Goal: Transaction & Acquisition: Purchase product/service

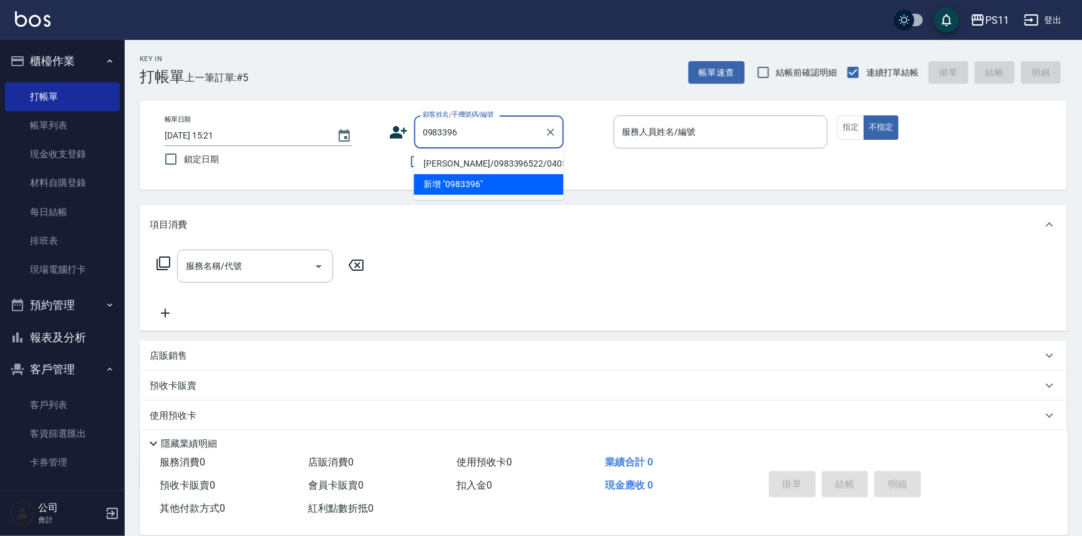
click at [523, 161] on li "[PERSON_NAME]/0983396522/0405" at bounding box center [489, 163] width 150 height 21
type input "[PERSON_NAME]/0983396522/0405"
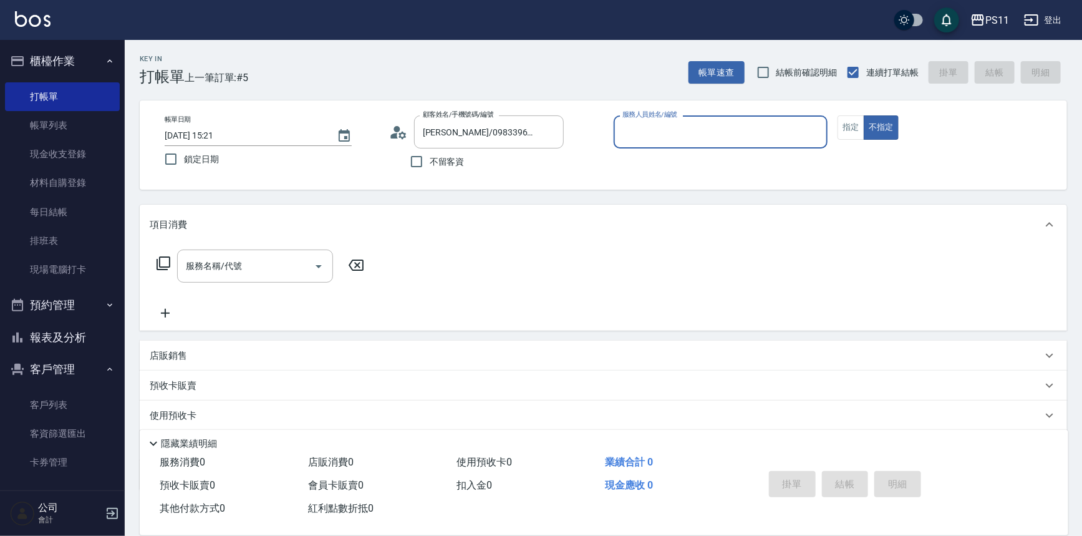
click at [679, 137] on input "服務人員姓名/編號" at bounding box center [720, 132] width 203 height 22
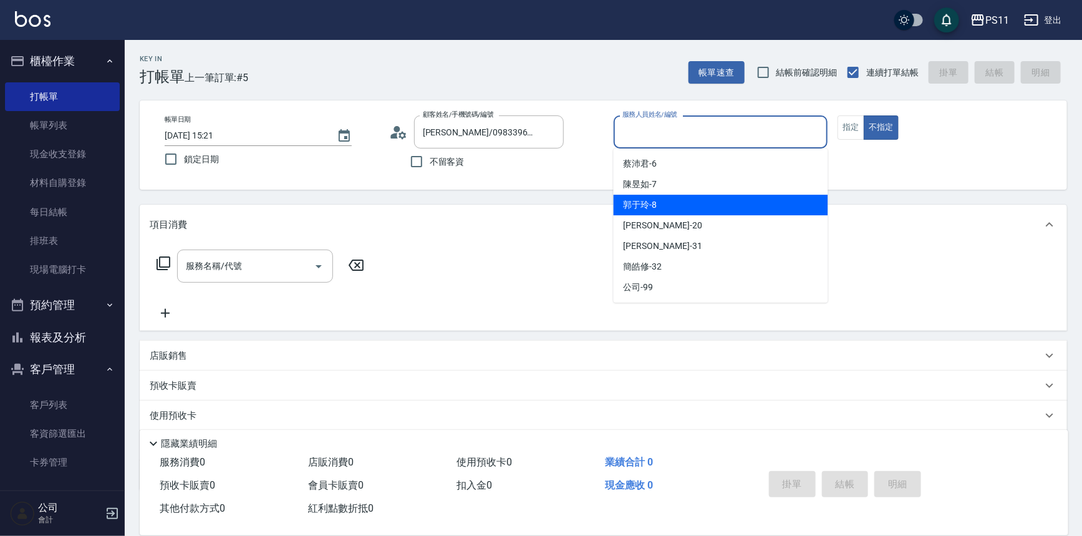
click at [690, 205] on div "郭于玲 -8" at bounding box center [721, 205] width 215 height 21
type input "郭于玲-8"
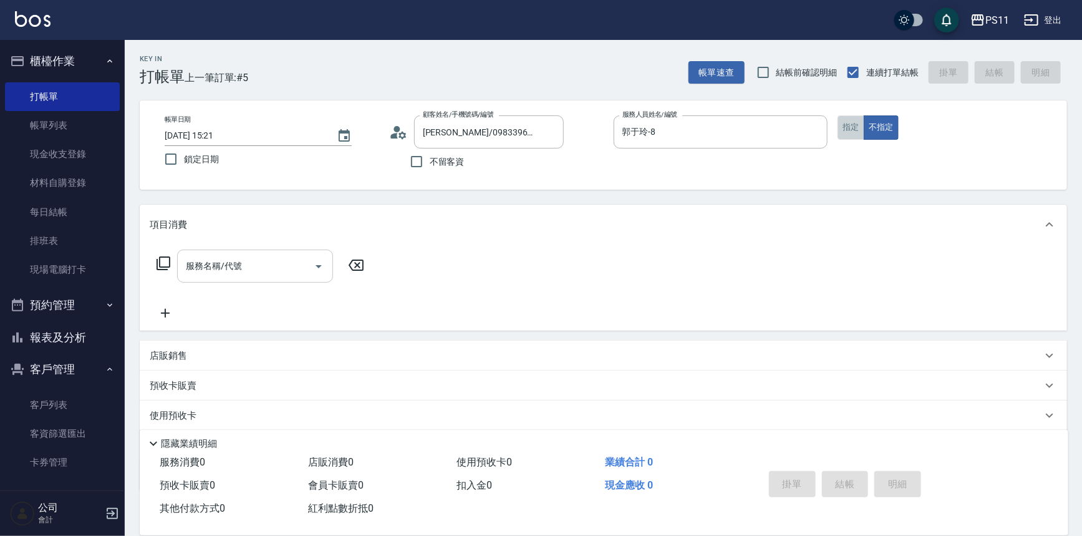
drag, startPoint x: 855, startPoint y: 124, endPoint x: 286, endPoint y: 266, distance: 585.9
click at [853, 124] on button "指定" at bounding box center [851, 127] width 27 height 24
click at [172, 259] on div "服務名稱/代號 服務名稱/代號" at bounding box center [261, 266] width 222 height 33
click at [169, 259] on icon at bounding box center [164, 263] width 14 height 14
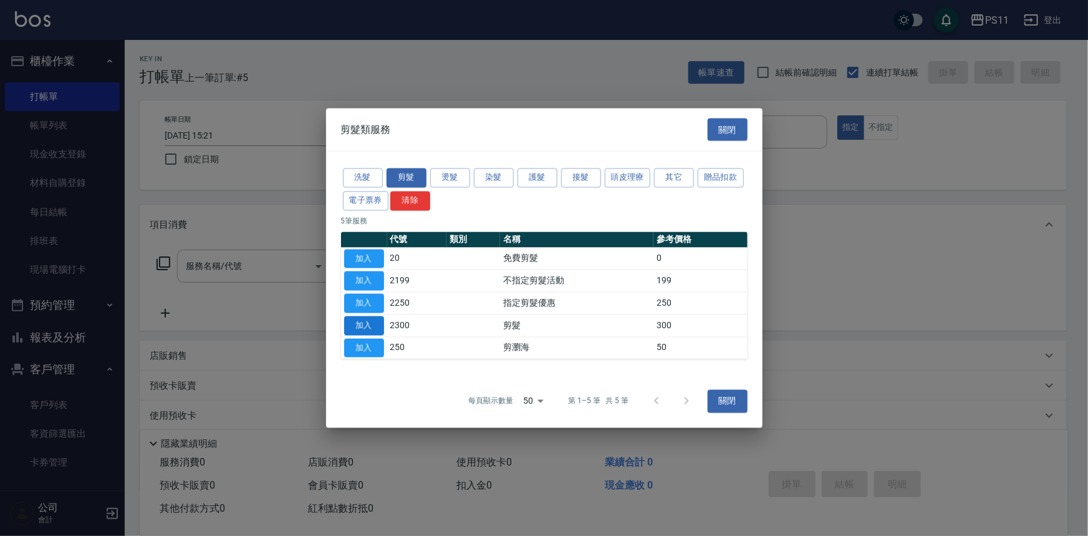
click at [362, 319] on button "加入" at bounding box center [364, 325] width 40 height 19
type input "剪髮(2300)"
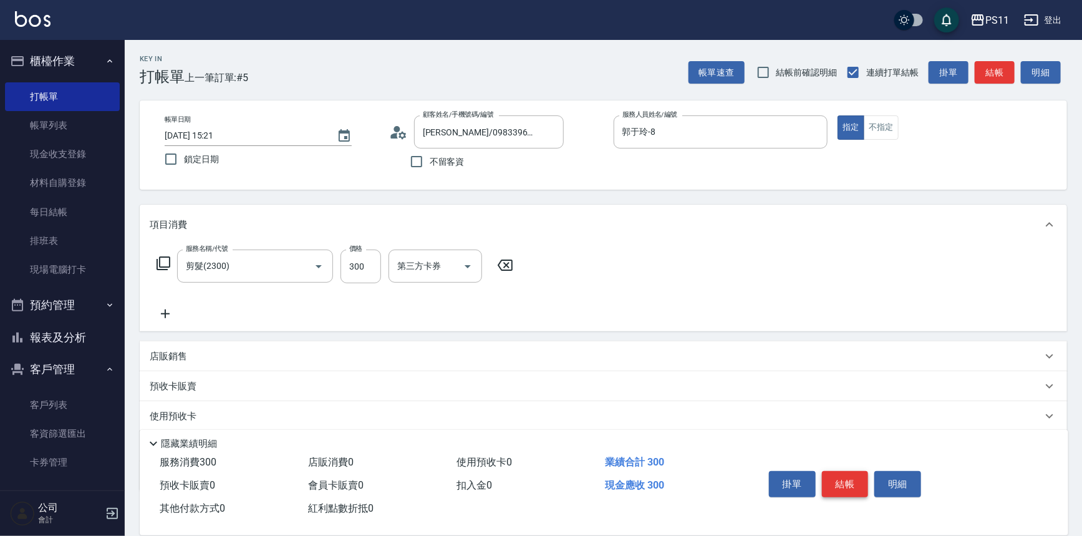
click at [851, 472] on button "結帳" at bounding box center [845, 484] width 47 height 26
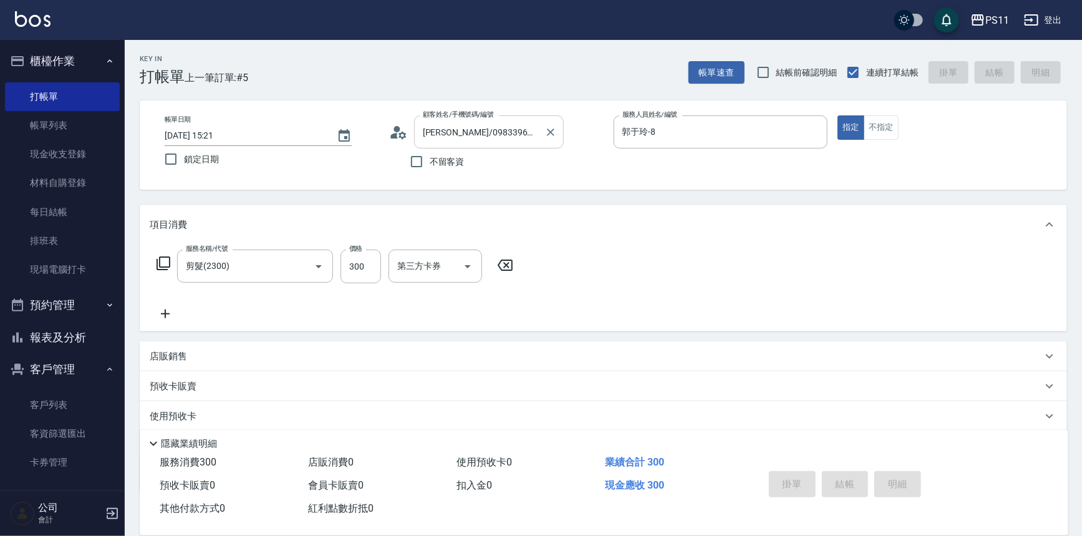
type input "[DATE] 16:05"
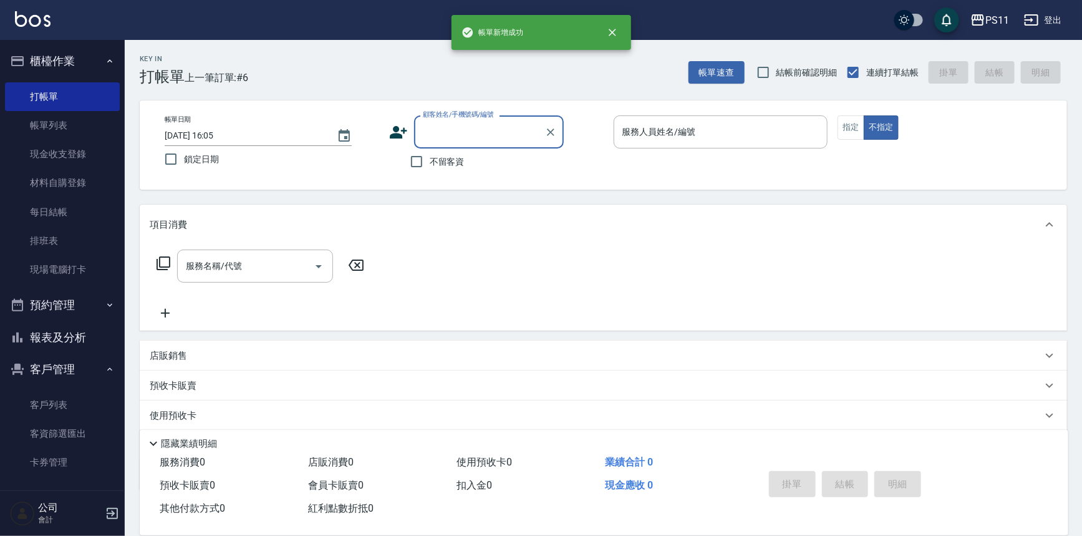
click at [485, 137] on input "顧客姓名/手機號碼/編號" at bounding box center [480, 132] width 120 height 22
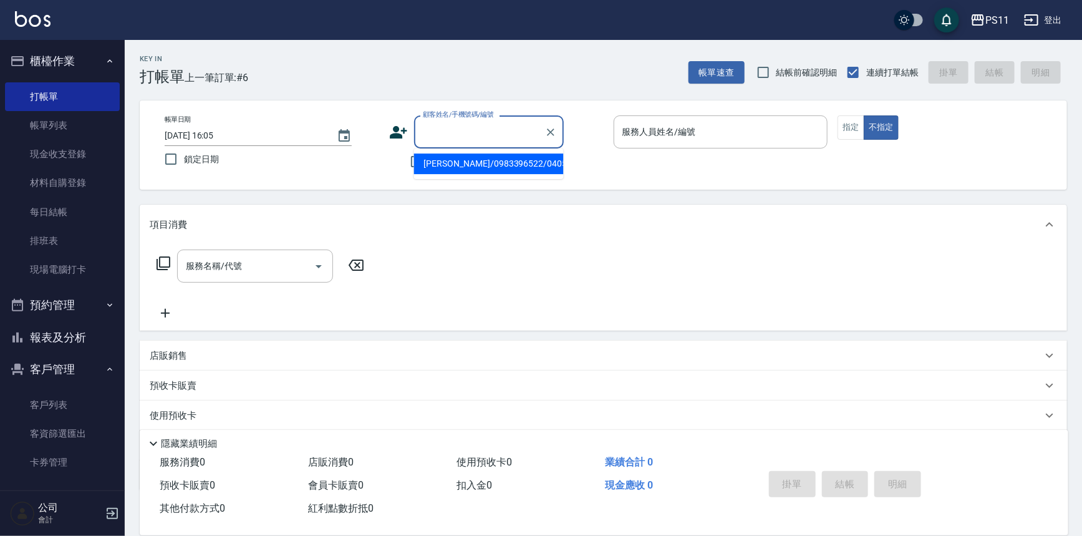
click at [491, 177] on ul "[PERSON_NAME]/0983396522/0405" at bounding box center [489, 163] width 150 height 31
click at [513, 163] on li "[PERSON_NAME]/0983396522/0405" at bounding box center [489, 163] width 150 height 21
type input "[PERSON_NAME]/0983396522/0405"
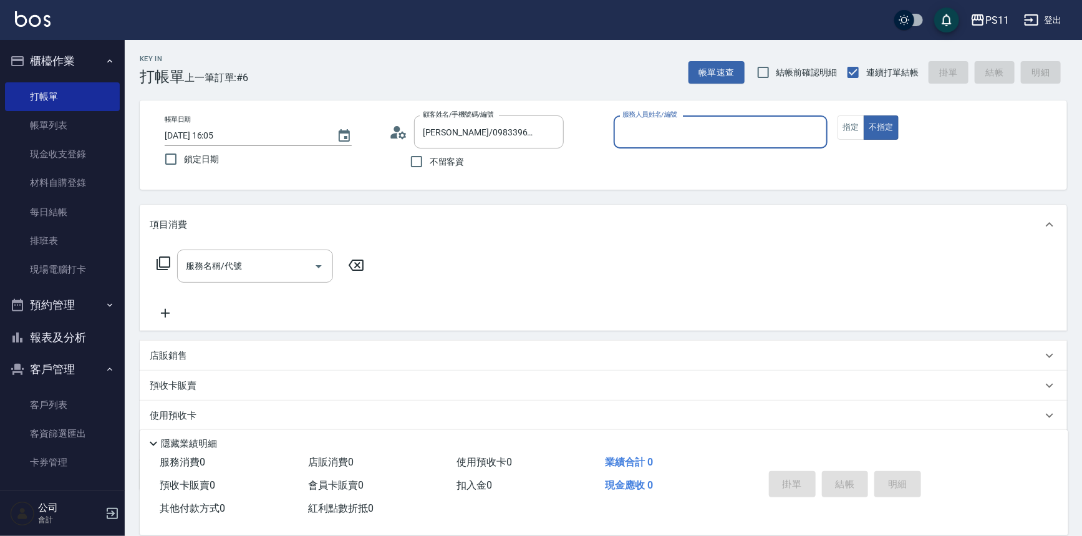
click at [705, 143] on div "服務人員姓名/編號" at bounding box center [721, 131] width 215 height 33
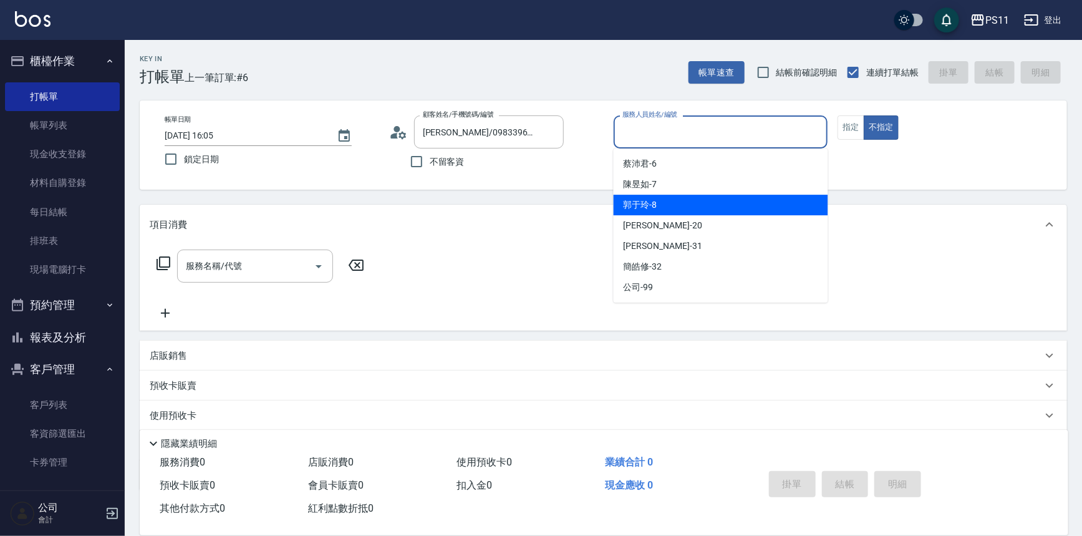
click at [706, 208] on div "郭于玲 -8" at bounding box center [721, 205] width 215 height 21
type input "郭于玲-8"
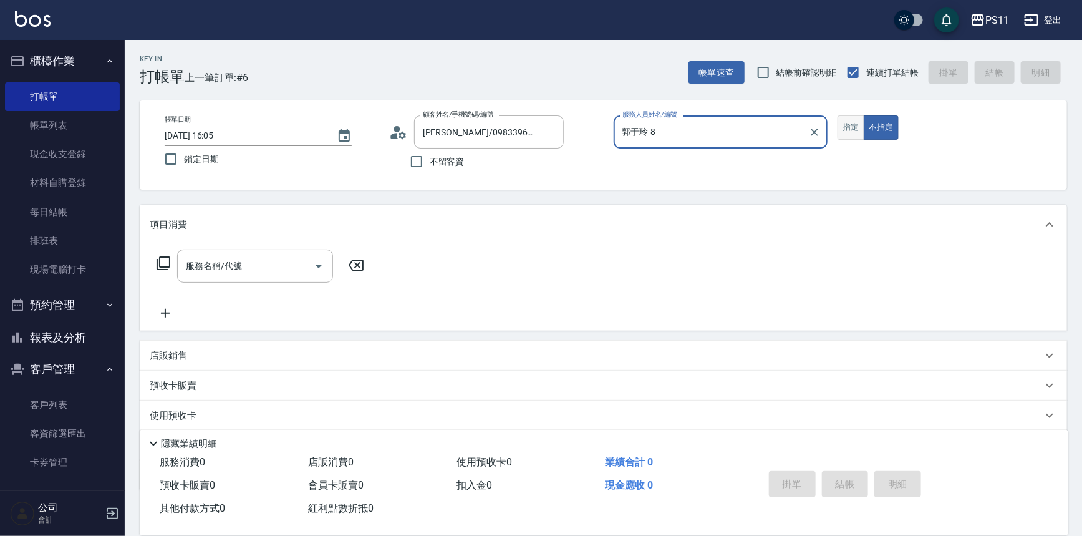
click at [853, 129] on button "指定" at bounding box center [851, 127] width 27 height 24
click at [166, 264] on icon at bounding box center [163, 263] width 15 height 15
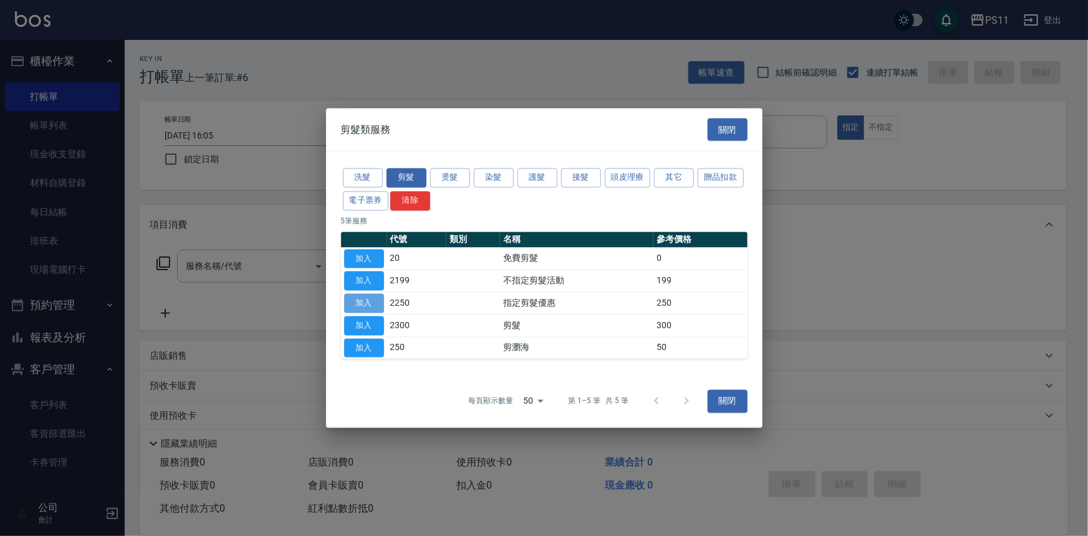
click at [361, 304] on button "加入" at bounding box center [364, 303] width 40 height 19
type input "指定剪髮優惠(2250)"
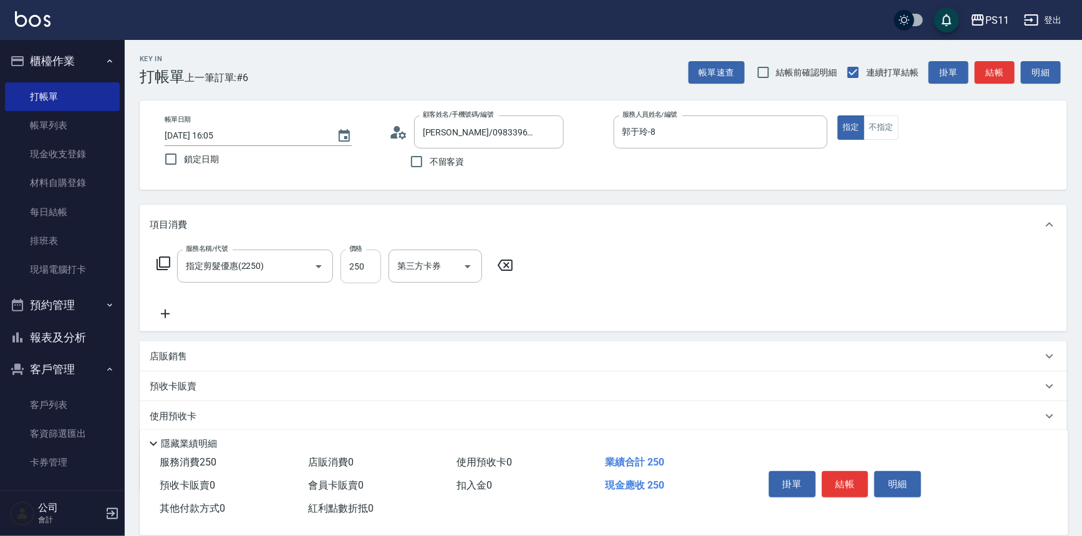
click at [374, 269] on input "250" at bounding box center [361, 267] width 41 height 34
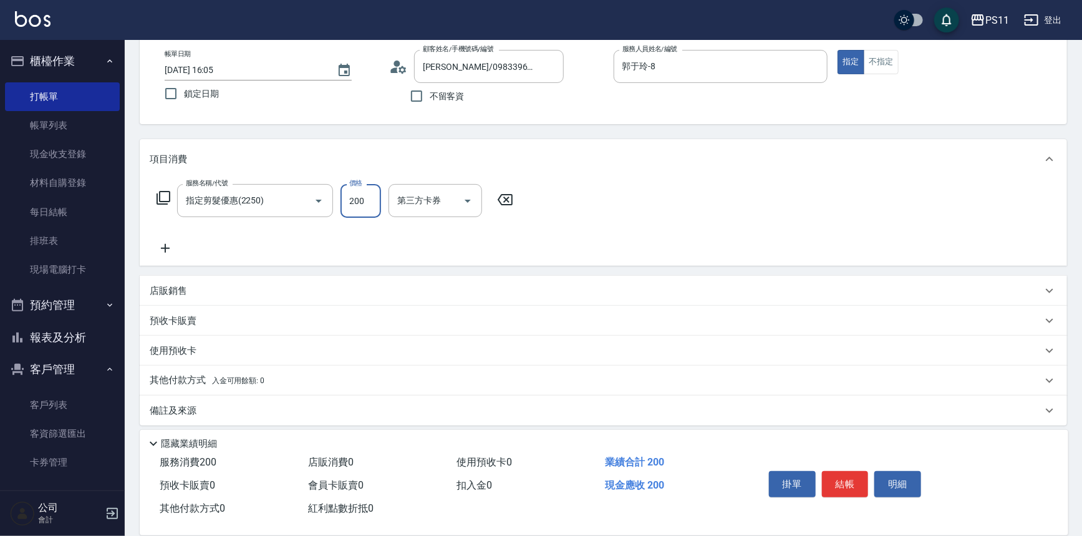
scroll to position [72, 0]
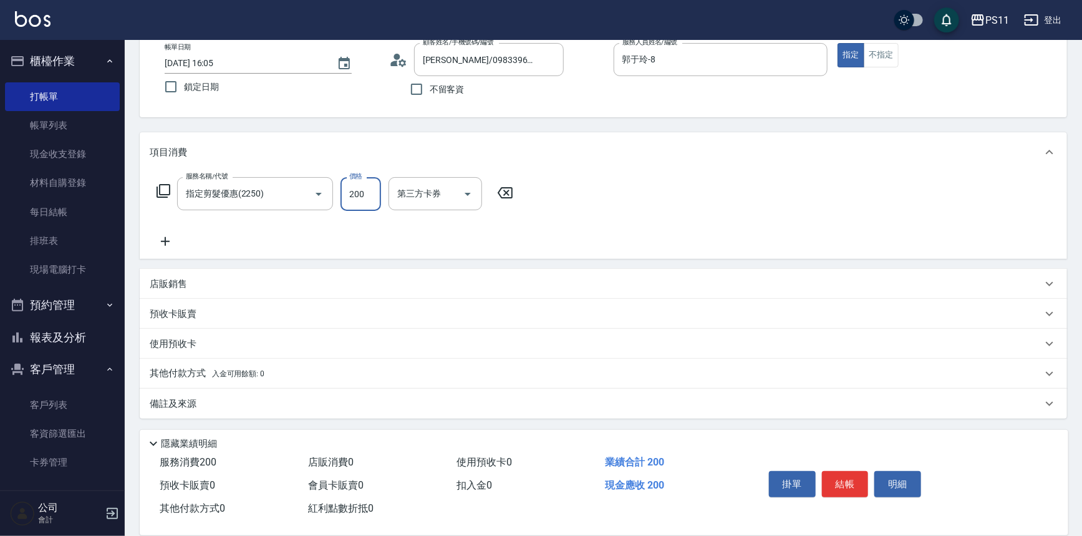
type input "200"
click at [168, 286] on p "店販銷售" at bounding box center [168, 284] width 37 height 13
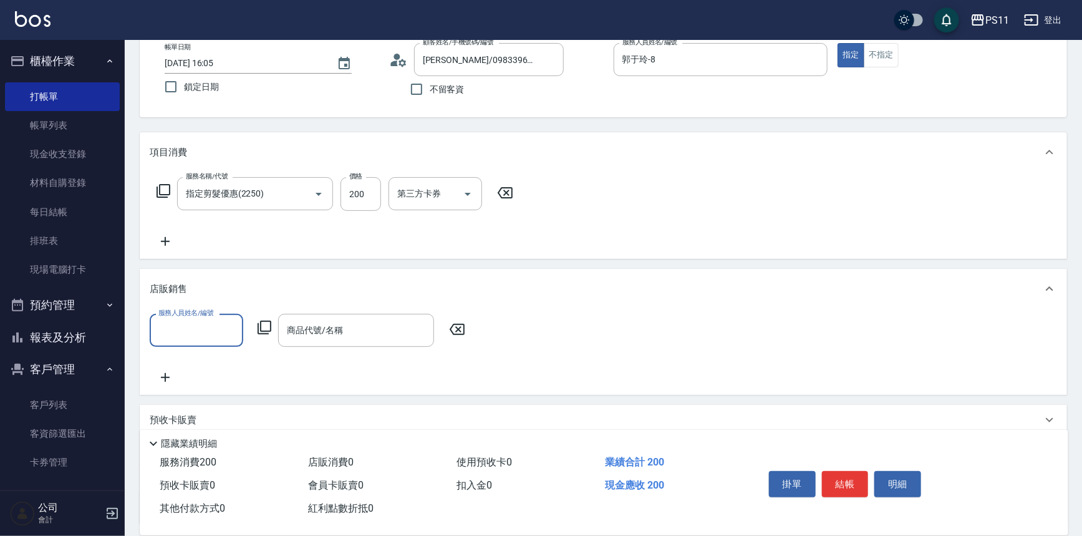
scroll to position [0, 0]
click at [197, 326] on input "服務人員姓名/編號" at bounding box center [196, 330] width 82 height 22
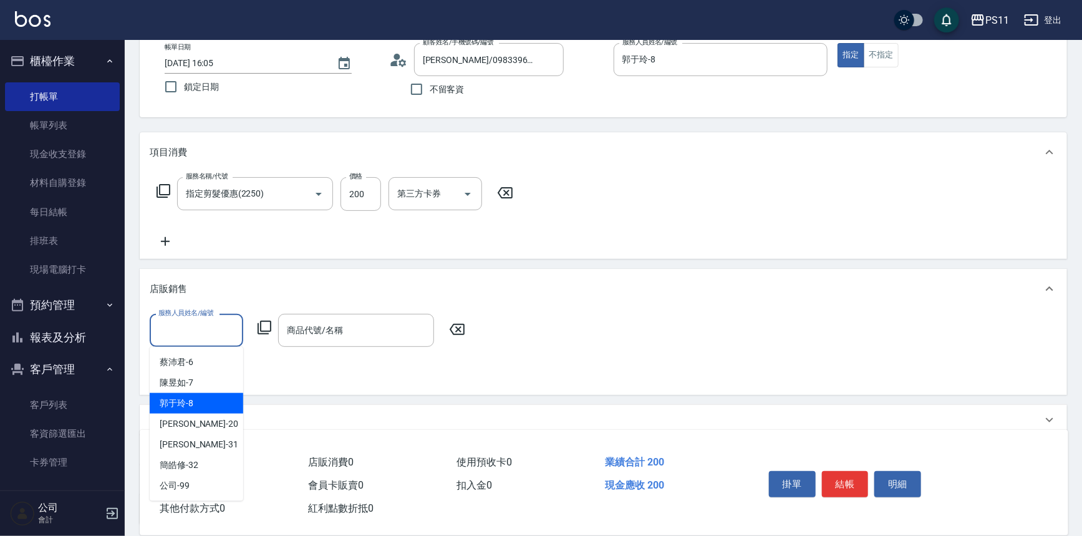
click at [221, 404] on div "郭于玲 -8" at bounding box center [197, 403] width 94 height 21
type input "郭于玲-8"
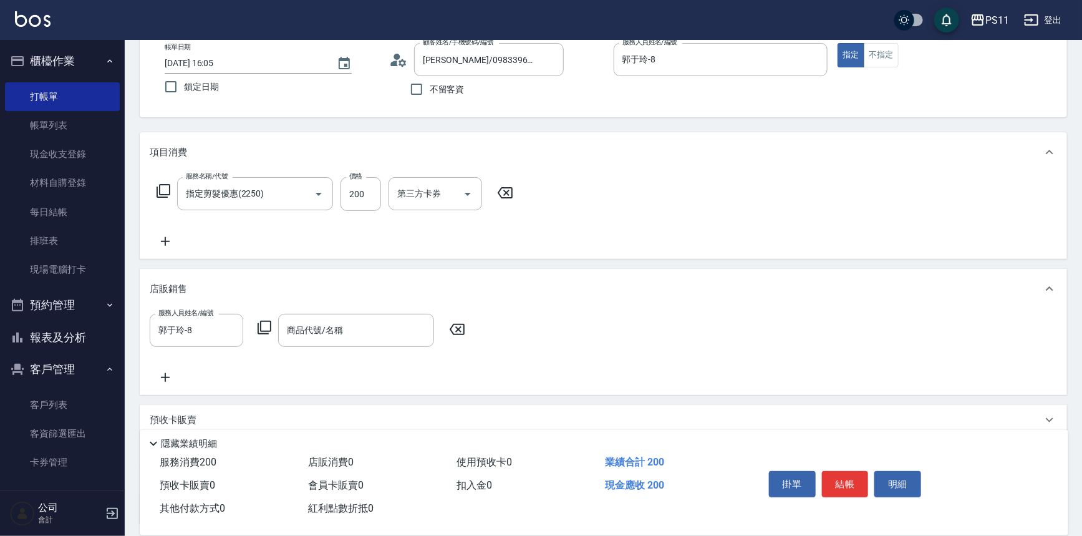
click at [267, 323] on icon at bounding box center [264, 327] width 15 height 15
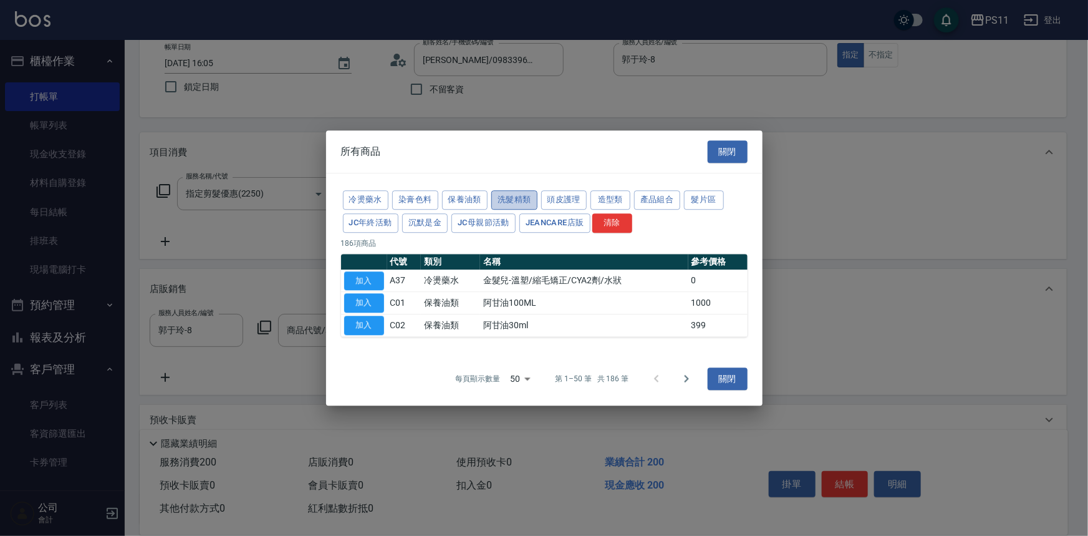
click at [516, 197] on button "洗髮精類" at bounding box center [515, 199] width 46 height 19
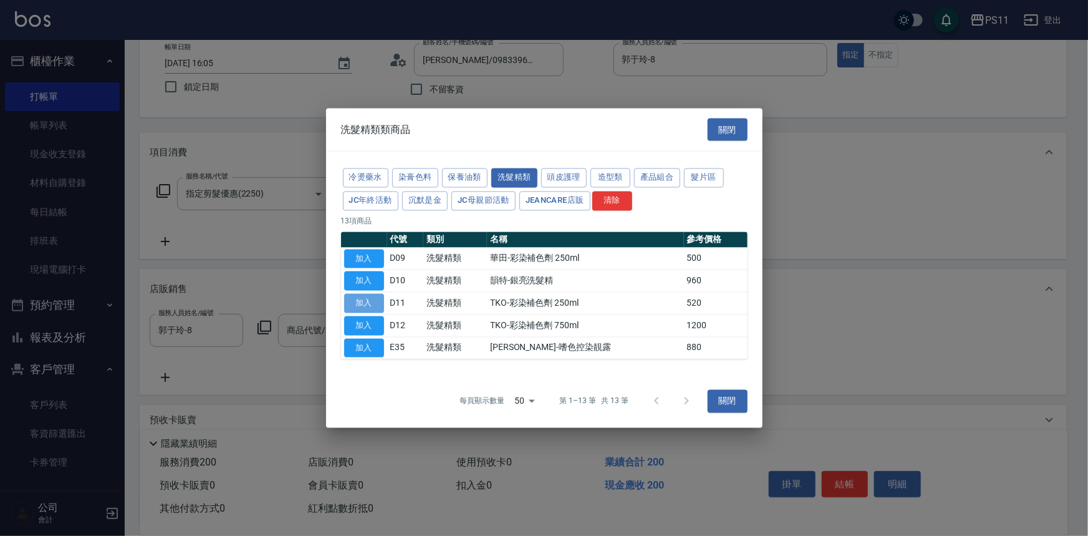
drag, startPoint x: 362, startPoint y: 303, endPoint x: 385, endPoint y: 299, distance: 24.0
click at [364, 303] on button "加入" at bounding box center [364, 303] width 40 height 19
type input "TKO-彩染補色劑 250ml"
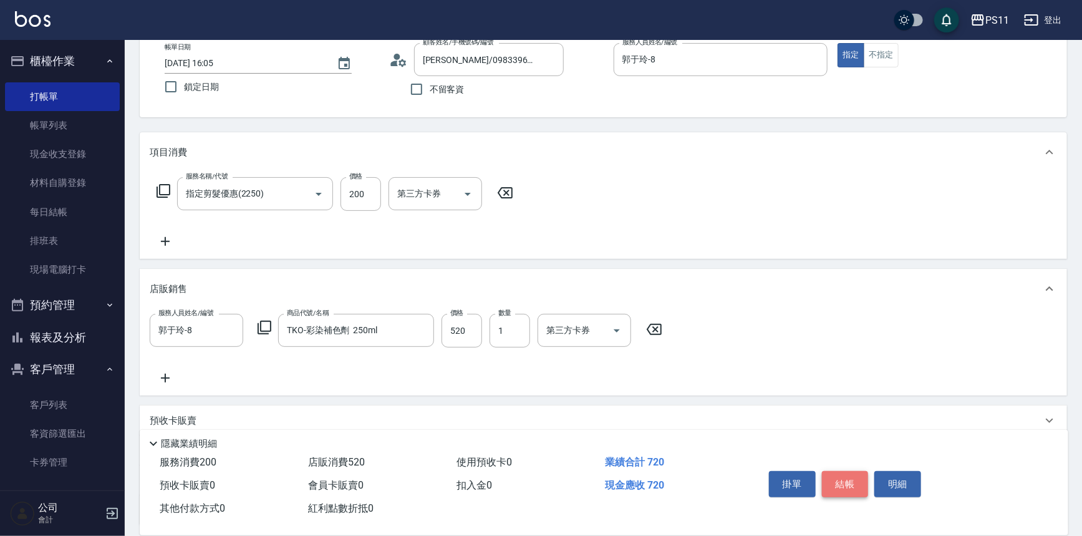
click at [845, 480] on button "結帳" at bounding box center [845, 484] width 47 height 26
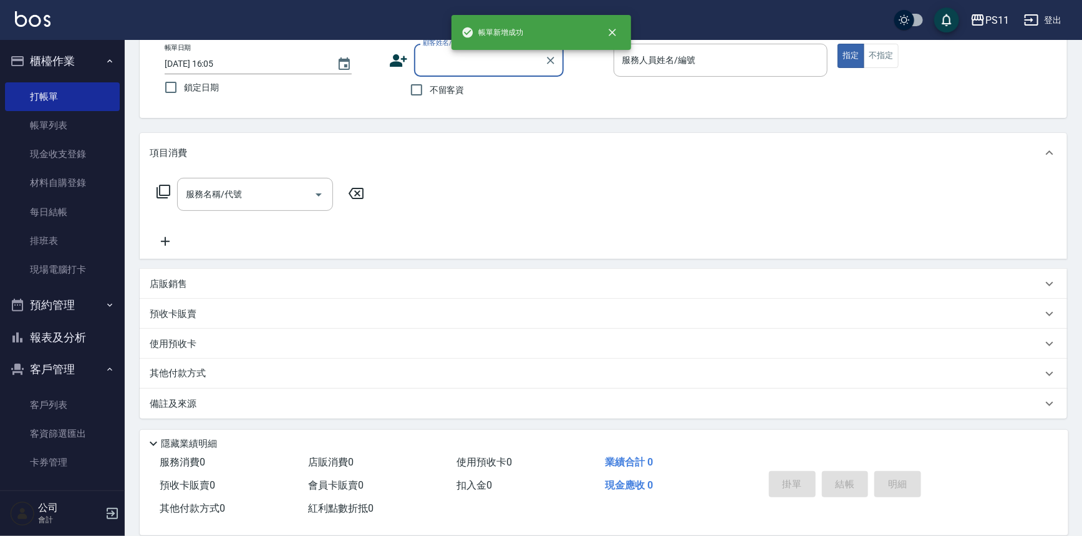
scroll to position [71, 0]
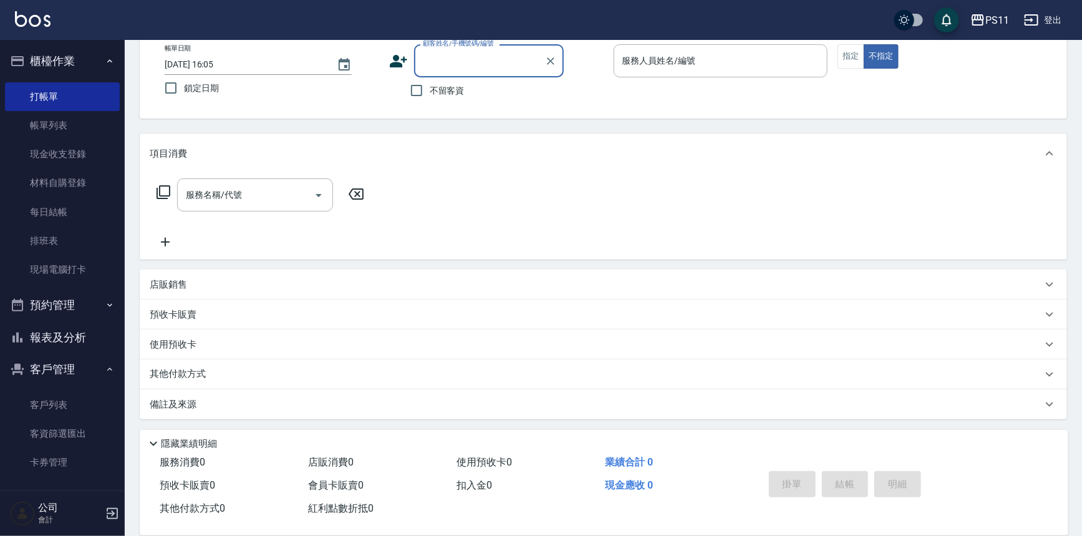
click at [76, 332] on button "報表及分析" at bounding box center [62, 337] width 115 height 32
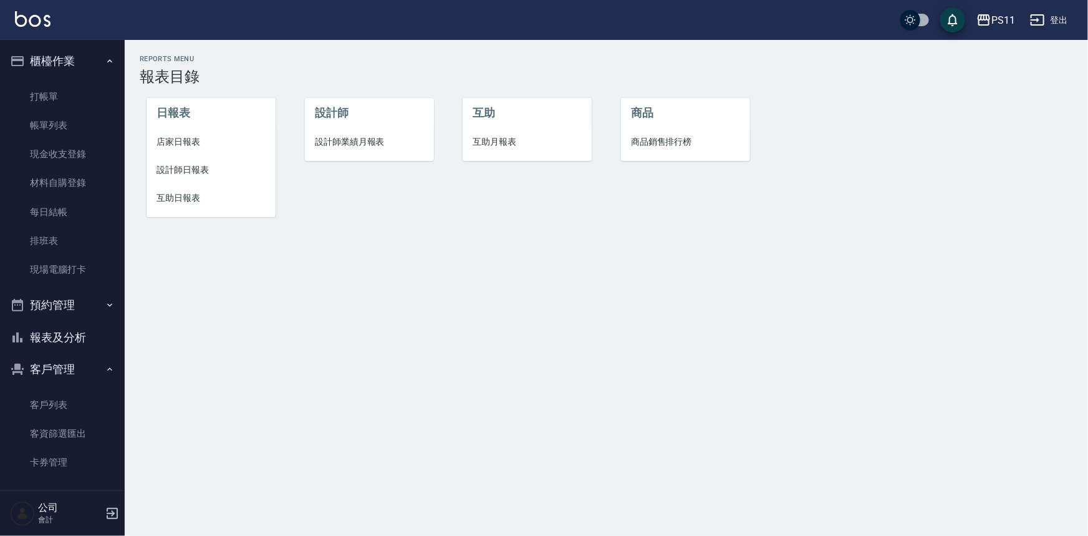
click at [197, 177] on li "設計師日報表" at bounding box center [211, 170] width 129 height 28
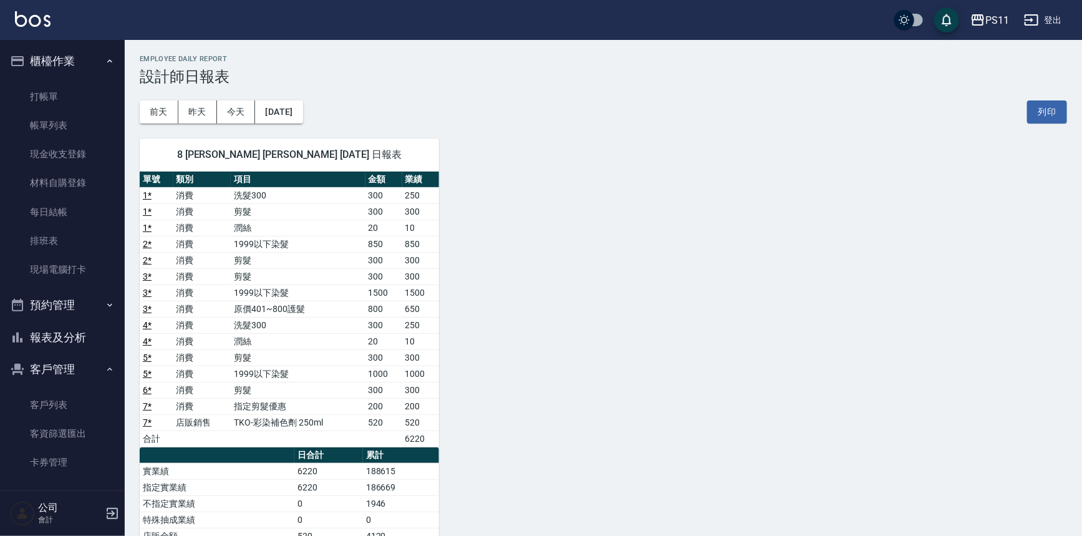
click at [284, 187] on td "洗髮300" at bounding box center [298, 195] width 134 height 16
click at [588, 412] on div "8 [PERSON_NAME] [PERSON_NAME] [DATE] 日報表 單號 類別 項目 金額 業績 1 * 消費 洗髮300 300 250 1 …" at bounding box center [596, 423] width 943 height 598
click at [81, 99] on link "打帳單" at bounding box center [62, 96] width 115 height 29
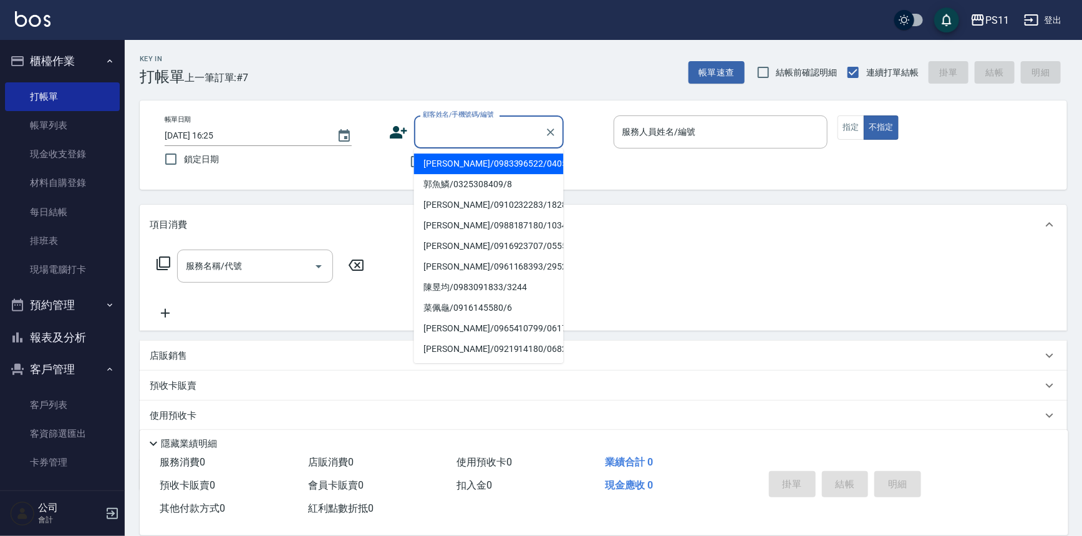
click at [487, 126] on input "顧客姓名/手機號碼/編號" at bounding box center [480, 132] width 120 height 22
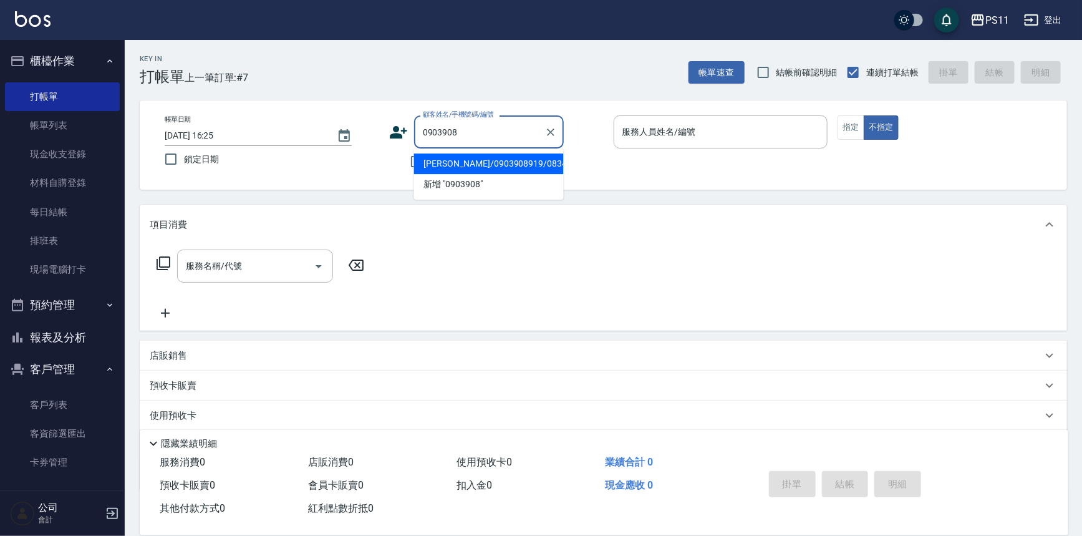
click at [457, 155] on li "[PERSON_NAME]/0903908919/0834" at bounding box center [489, 163] width 150 height 21
type input "[PERSON_NAME]/0903908919/0834"
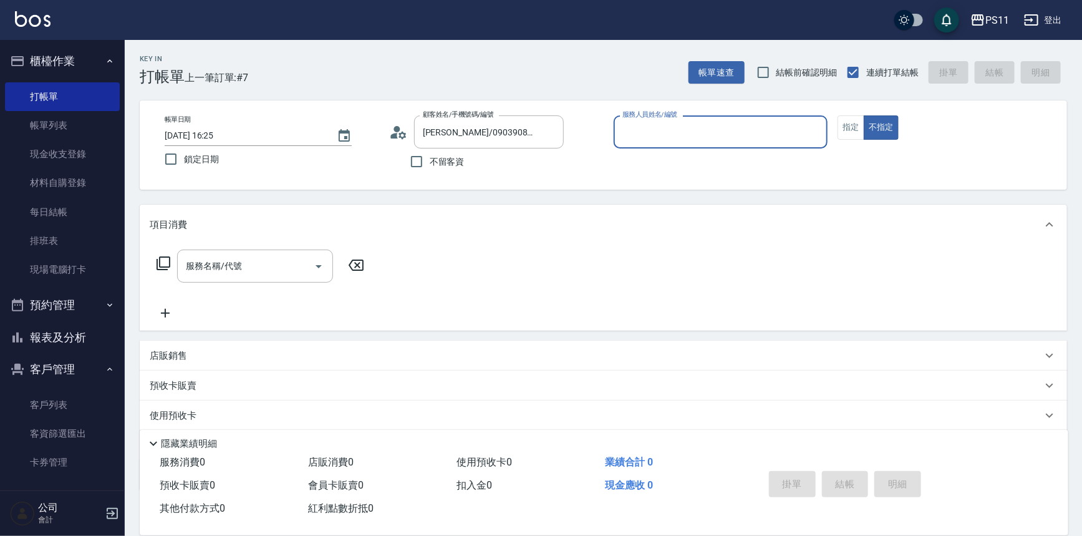
click at [712, 125] on input "服務人員姓名/編號" at bounding box center [720, 132] width 203 height 22
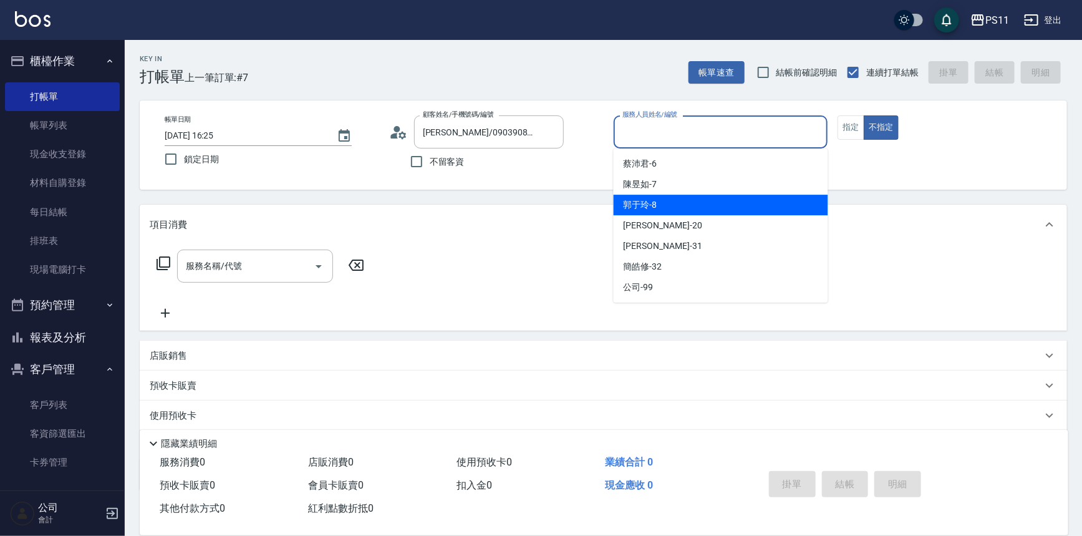
click at [697, 201] on div "郭于玲 -8" at bounding box center [721, 205] width 215 height 21
type input "郭于玲-8"
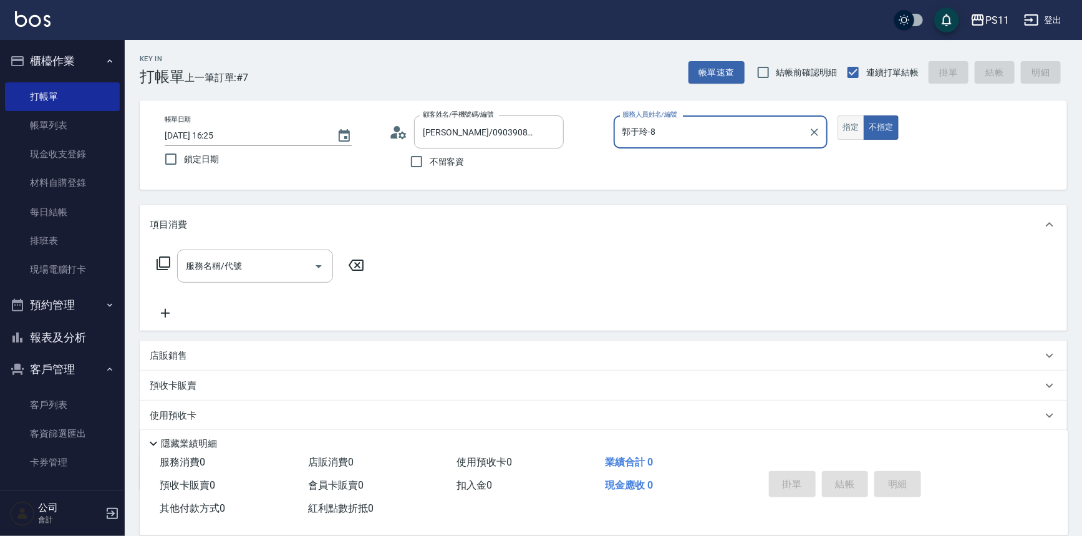
click at [846, 125] on button "指定" at bounding box center [851, 127] width 27 height 24
click at [162, 263] on icon at bounding box center [163, 263] width 15 height 15
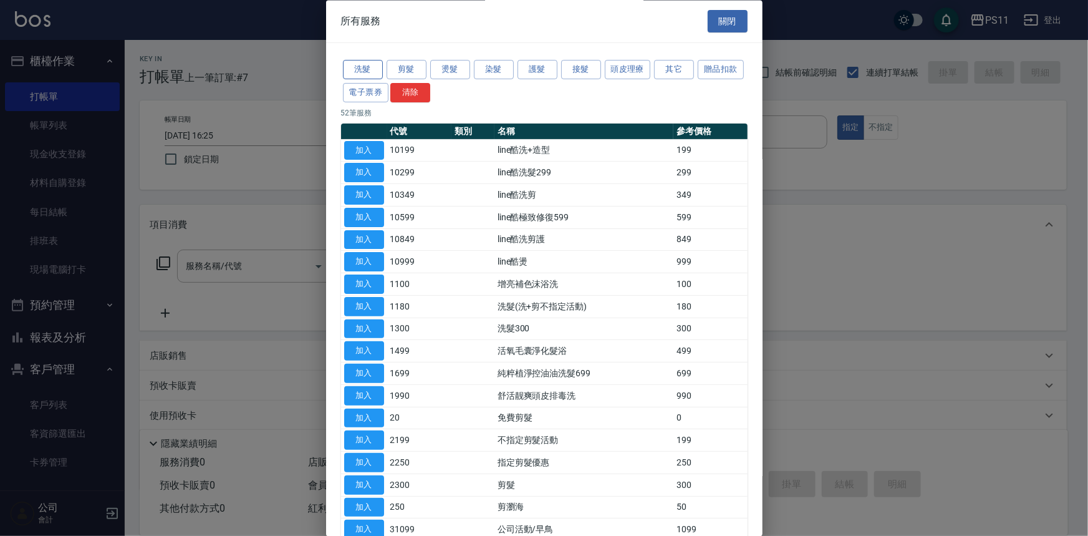
click at [359, 68] on button "洗髮" at bounding box center [363, 70] width 40 height 19
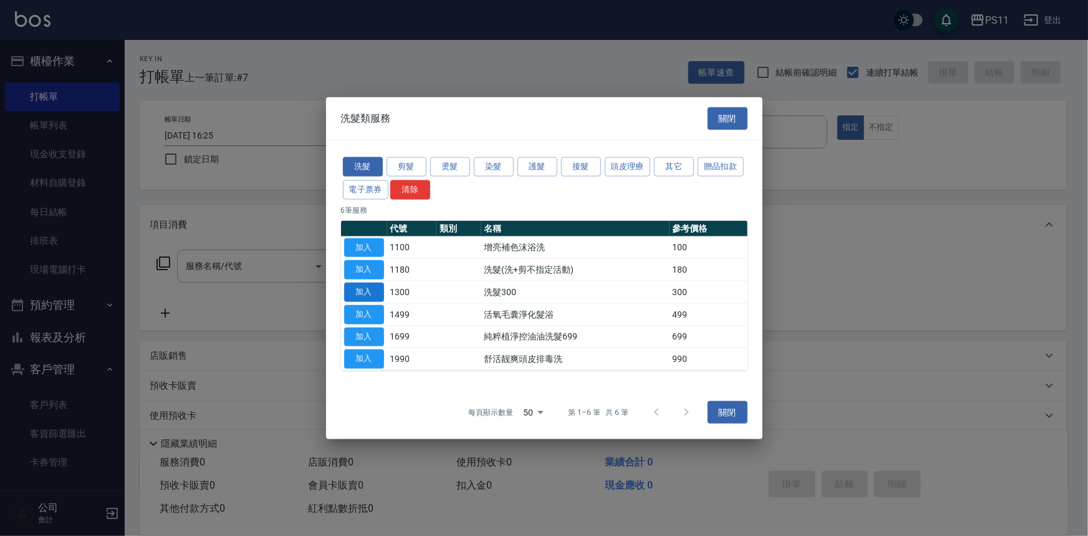
click at [376, 292] on button "加入" at bounding box center [364, 292] width 40 height 19
type input "洗髮300(1300)"
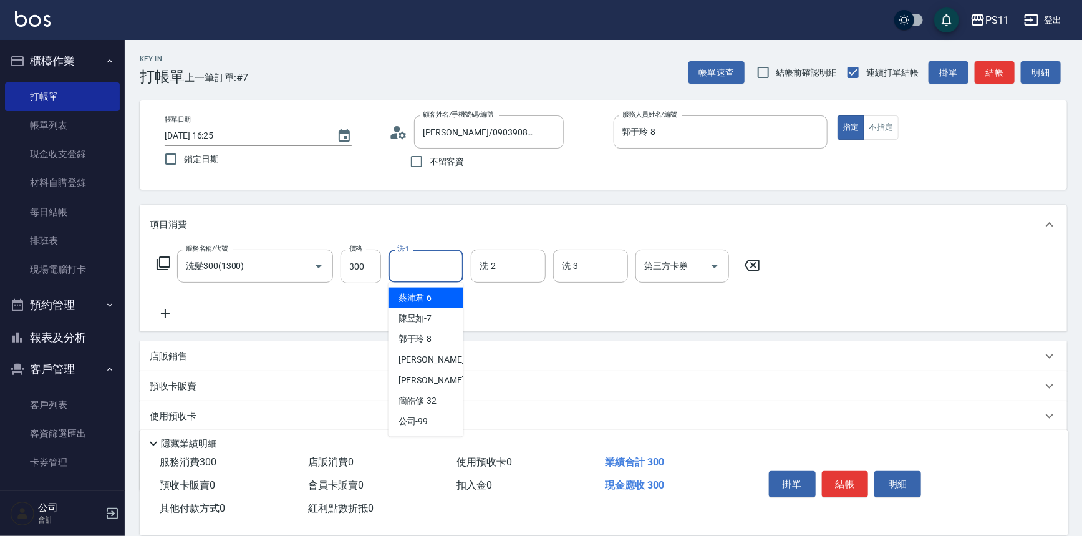
click at [442, 268] on input "洗-1" at bounding box center [426, 266] width 64 height 22
type input "[PERSON_NAME]-20"
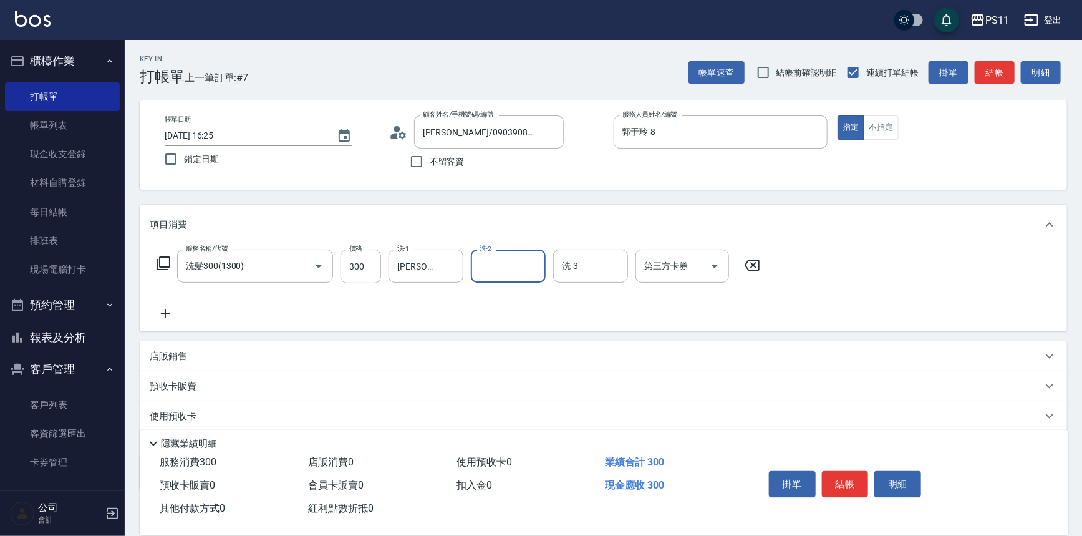
click at [173, 311] on icon at bounding box center [165, 313] width 31 height 15
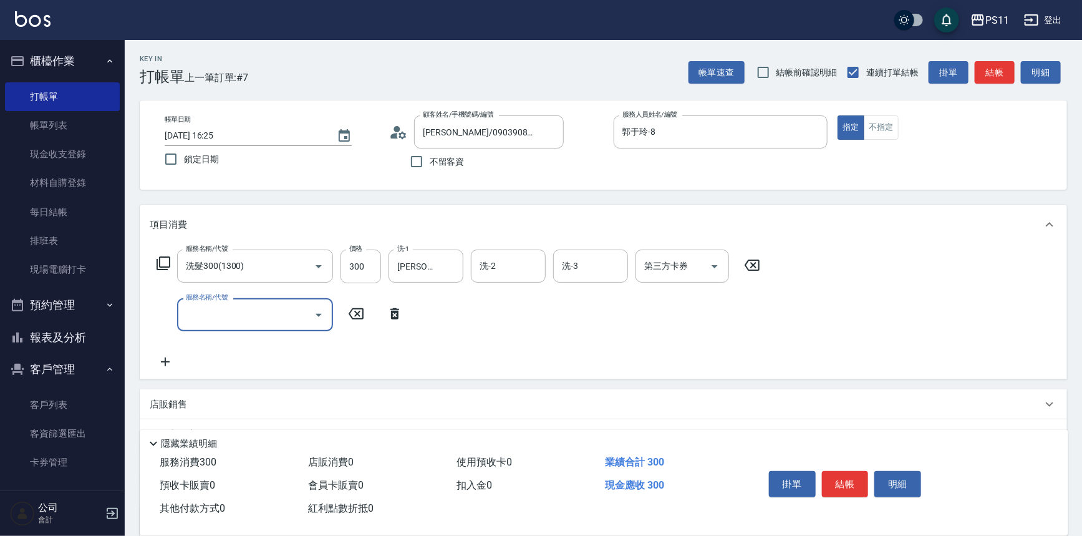
click at [231, 313] on input "服務名稱/代號" at bounding box center [246, 315] width 126 height 22
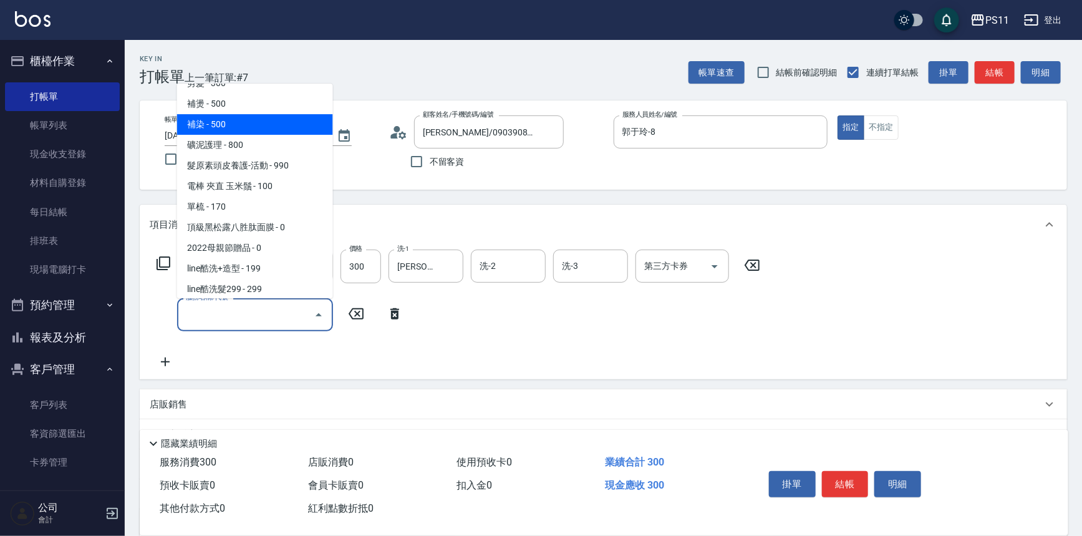
scroll to position [226, 0]
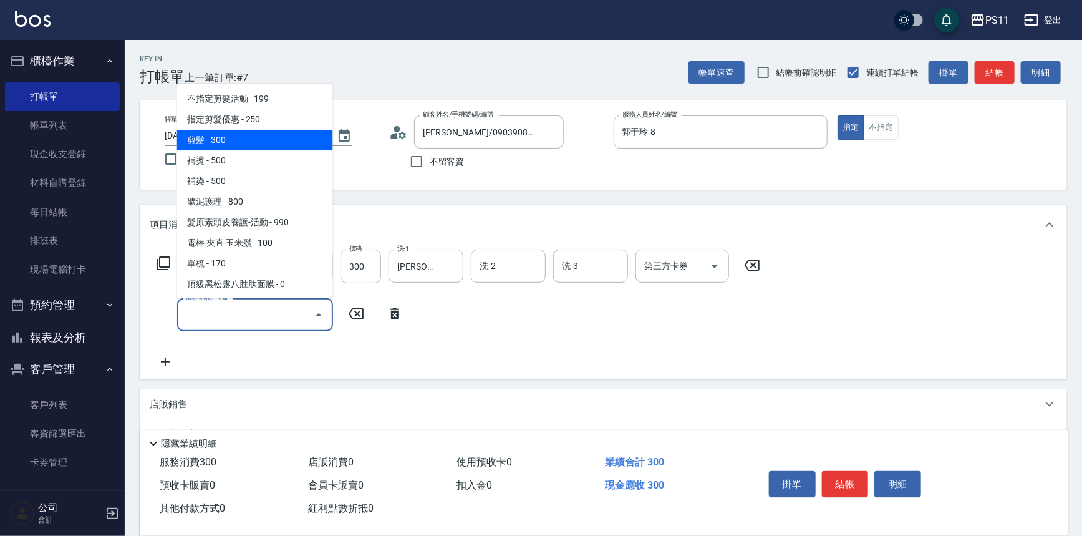
click at [246, 142] on span "剪髮 - 300" at bounding box center [255, 140] width 156 height 21
type input "剪髮(2300)"
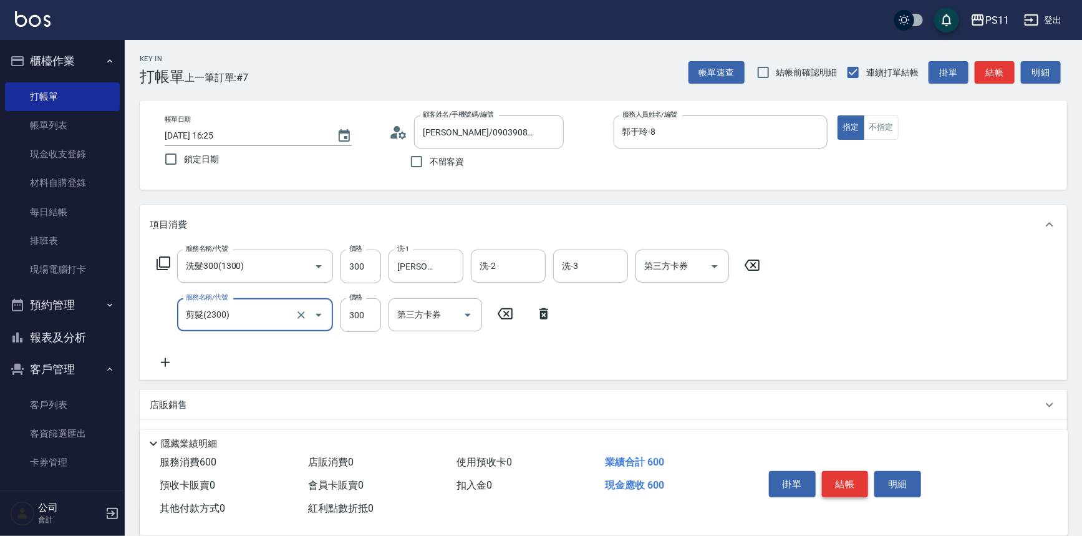
click at [841, 489] on button "結帳" at bounding box center [845, 484] width 47 height 26
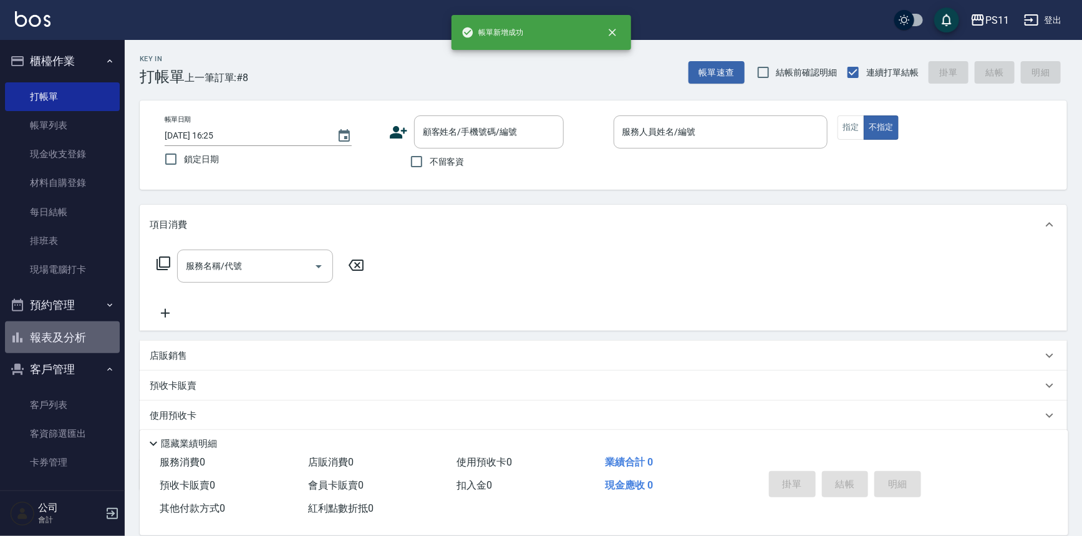
click at [99, 336] on button "報表及分析" at bounding box center [62, 337] width 115 height 32
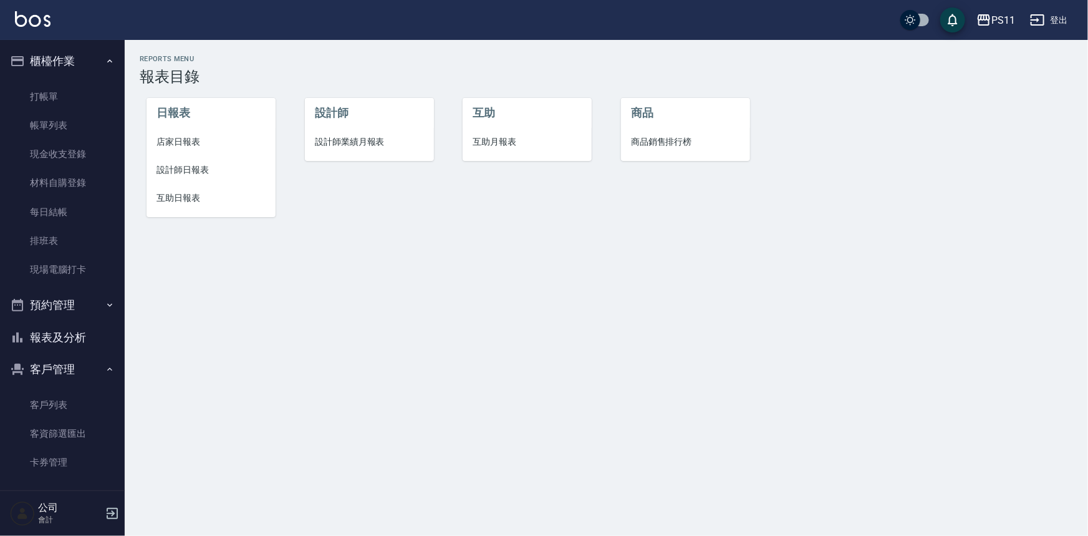
click at [188, 163] on span "設計師日報表" at bounding box center [211, 169] width 109 height 13
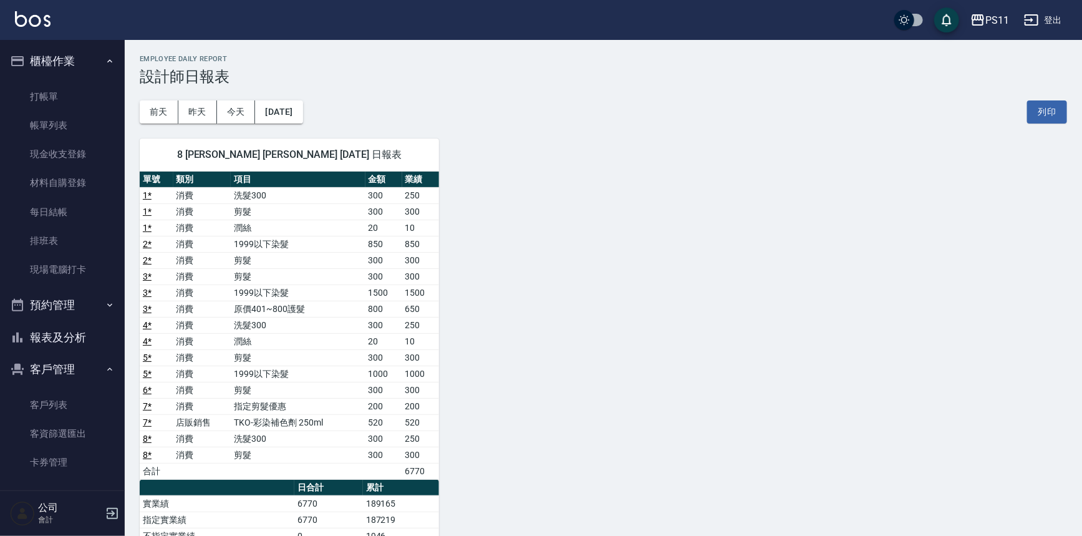
click at [684, 239] on div "8 [PERSON_NAME] [PERSON_NAME] [DATE] 日報表 單號 類別 項目 金額 業績 1 * 消費 洗髮300 300 250 1 …" at bounding box center [596, 439] width 943 height 631
